Goal: Task Accomplishment & Management: Manage account settings

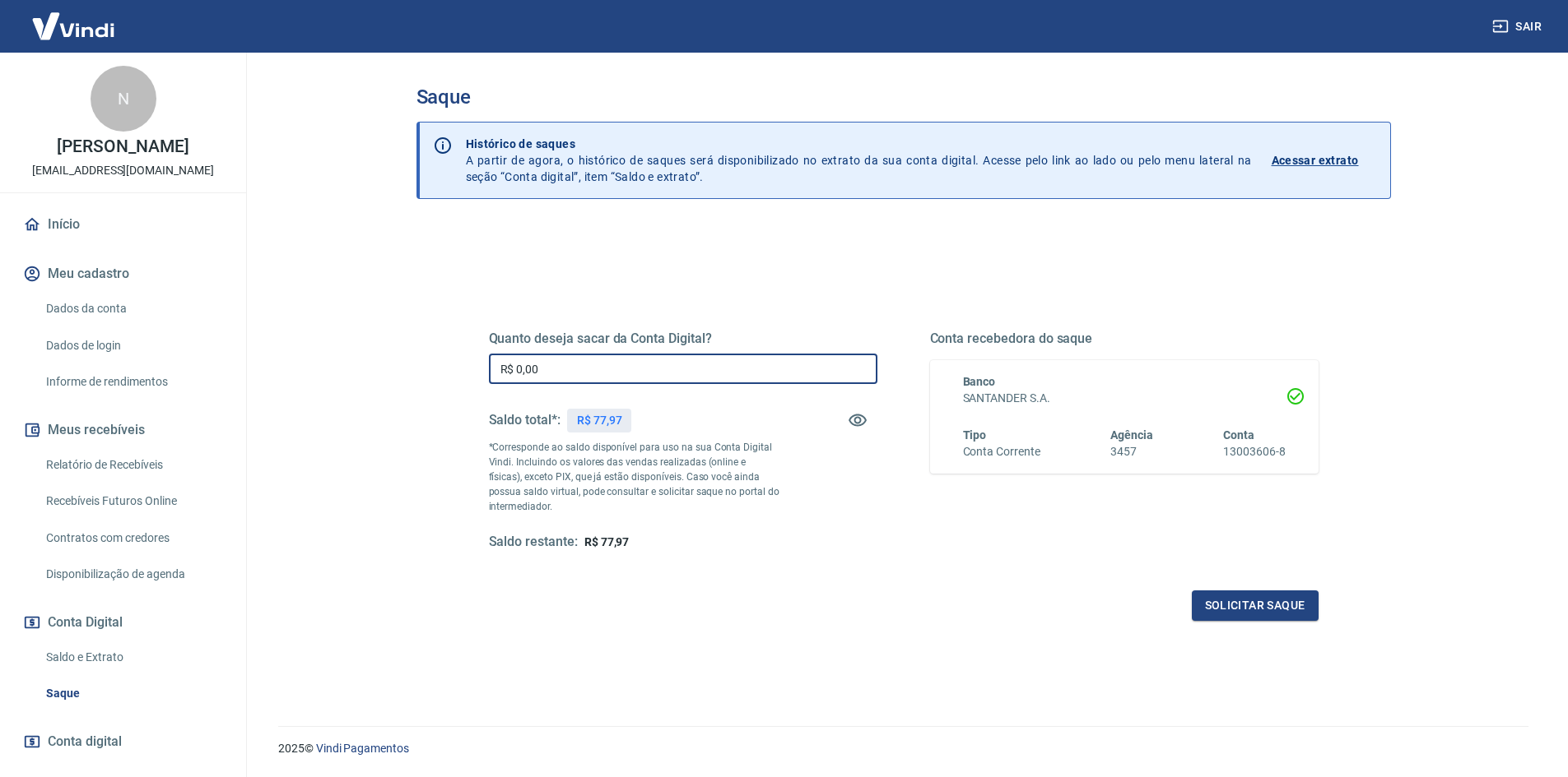
drag, startPoint x: 566, startPoint y: 362, endPoint x: 473, endPoint y: 368, distance: 93.2
click at [473, 368] on div "Quanto deseja sacar da Conta Digital? R$ 0,00 ​ Saldo total*: R$ 77,97 *Corresp…" at bounding box center [903, 449] width 869 height 382
type input "R$ 77,97"
click at [1292, 591] on button "Solicitar saque" at bounding box center [1255, 606] width 127 height 31
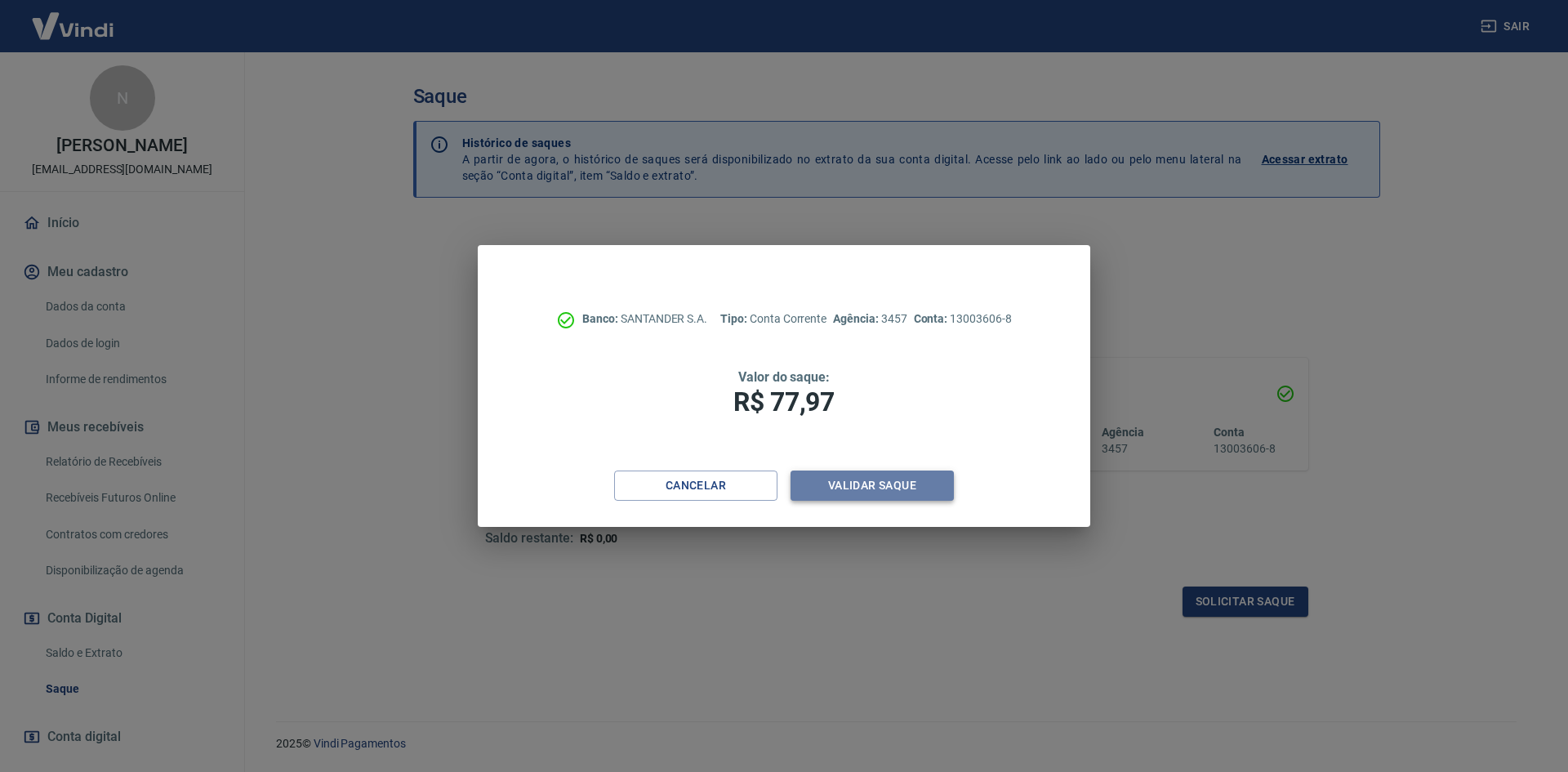
click at [888, 480] on button "Validar saque" at bounding box center [872, 486] width 163 height 31
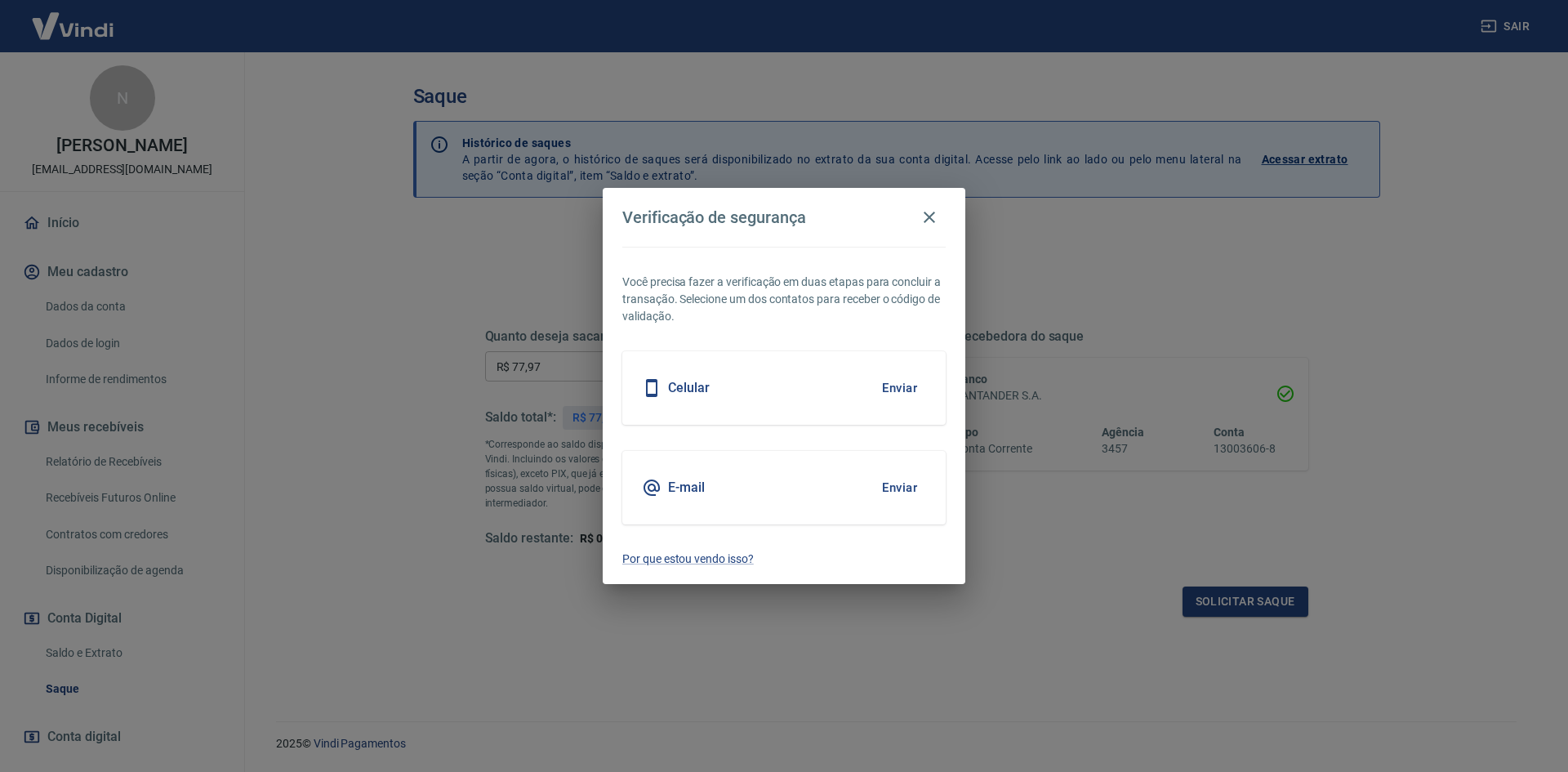
click at [730, 389] on div "Celular Enviar" at bounding box center [784, 387] width 323 height 73
click at [896, 396] on button "Enviar" at bounding box center [900, 388] width 53 height 34
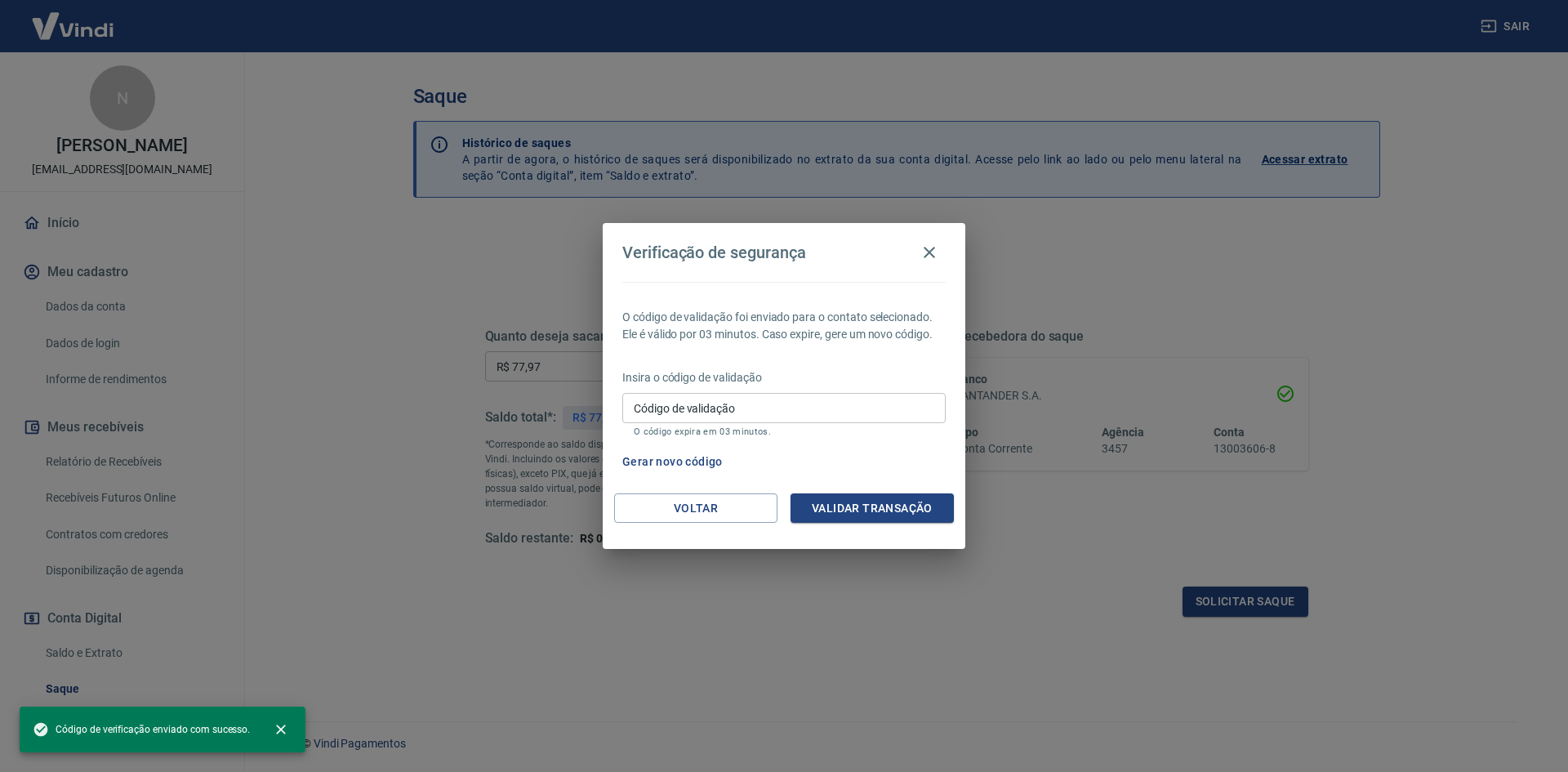
click at [755, 409] on input "Código de validação" at bounding box center [784, 408] width 323 height 31
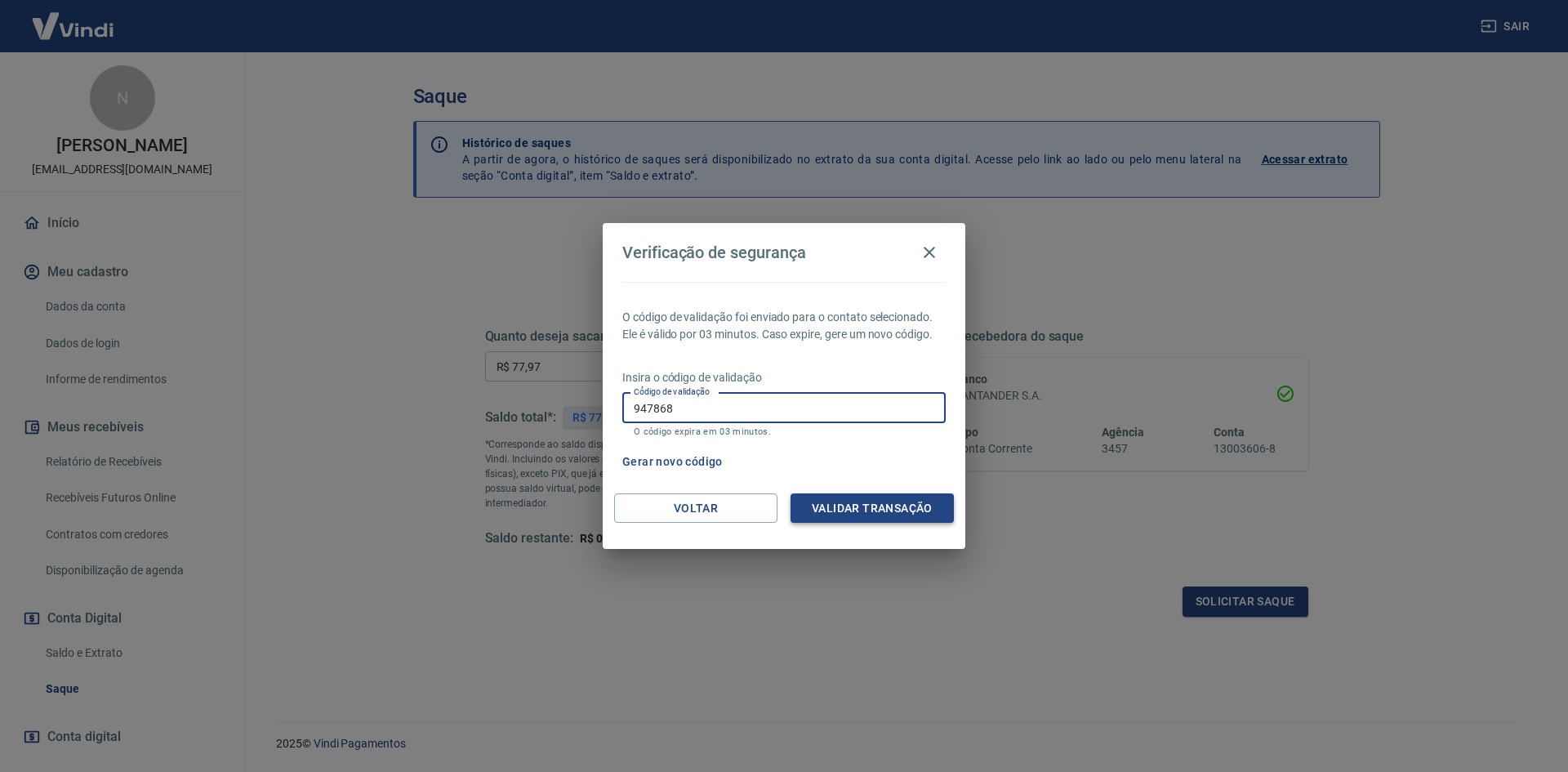
type input "947868"
click at [871, 519] on button "Validar transação" at bounding box center [872, 509] width 163 height 31
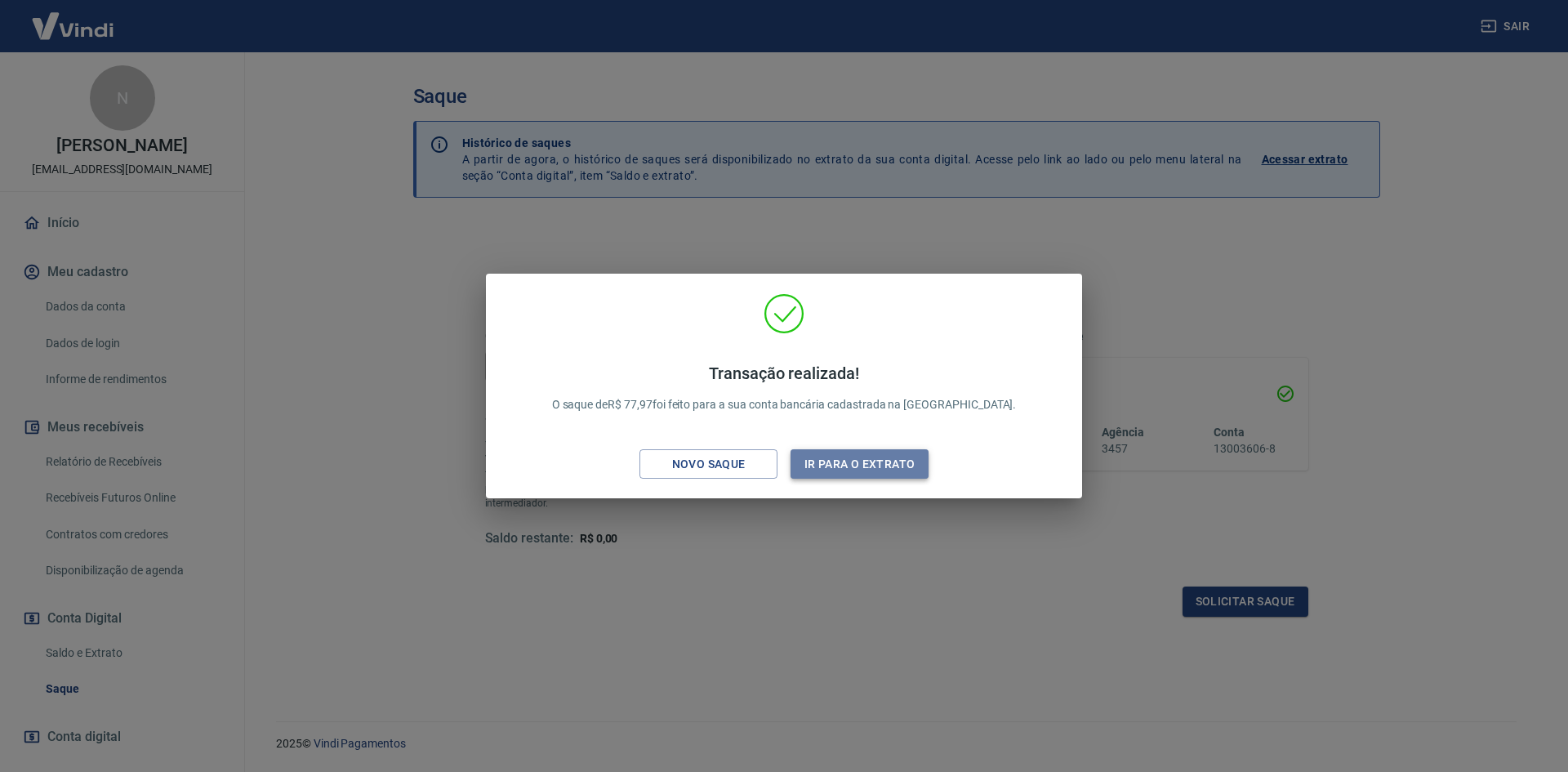
click at [860, 464] on button "Ir para o extrato" at bounding box center [859, 465] width 138 height 31
